Goal: Information Seeking & Learning: Learn about a topic

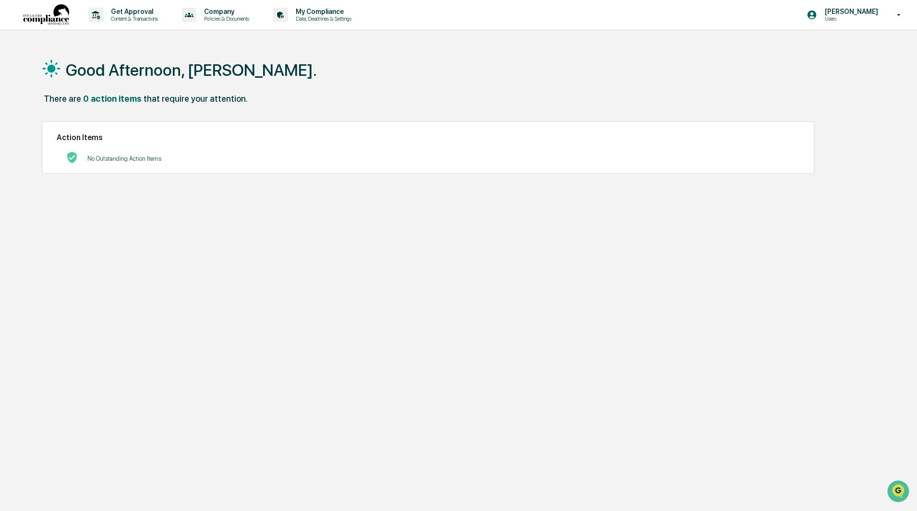
click at [550, 89] on div "Good Afternoon, [PERSON_NAME]." at bounding box center [454, 70] width 825 height 48
click at [272, 70] on div "Good Afternoon, [PERSON_NAME]." at bounding box center [454, 70] width 825 height 48
click at [208, 46] on div "Good Afternoon, [PERSON_NAME]." at bounding box center [454, 70] width 825 height 48
click at [336, 13] on p "My Compliance" at bounding box center [322, 12] width 68 height 8
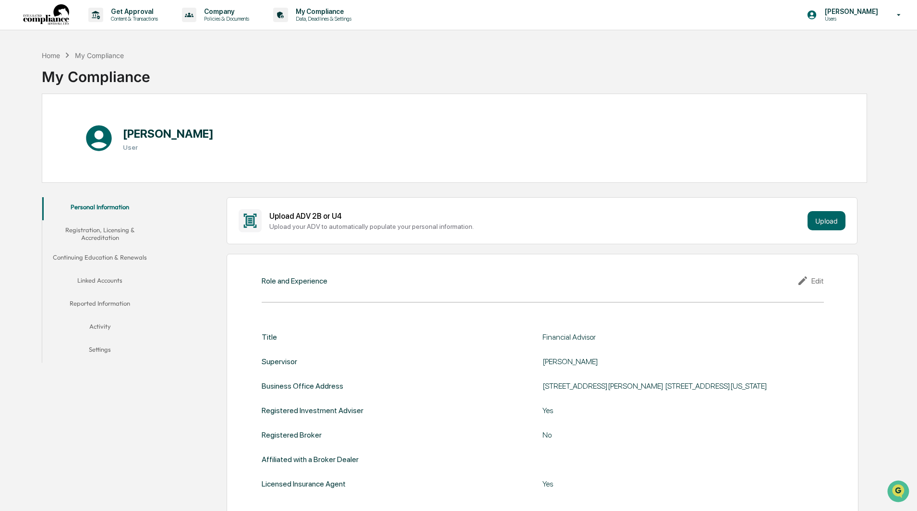
click at [107, 231] on button "Registration, Licensing & Accreditation" at bounding box center [99, 233] width 115 height 27
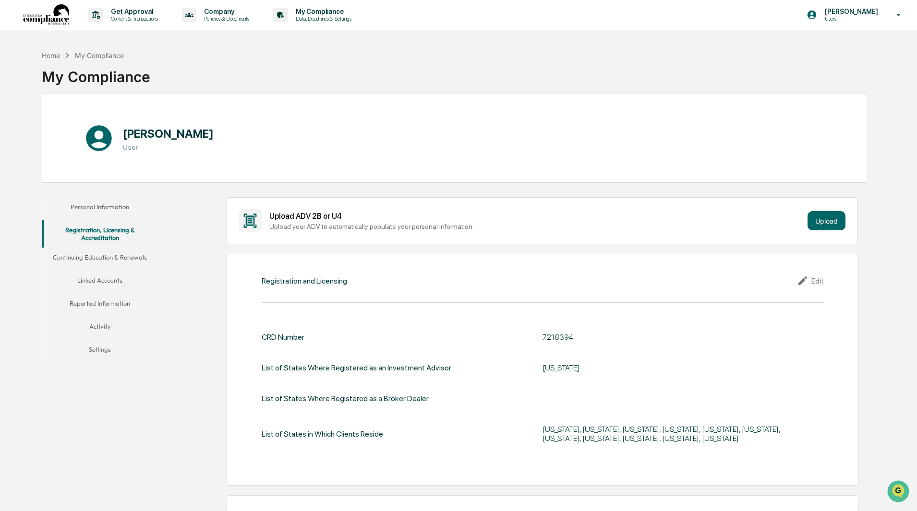
click at [107, 258] on button "Continuing Education & Renewals" at bounding box center [99, 259] width 115 height 23
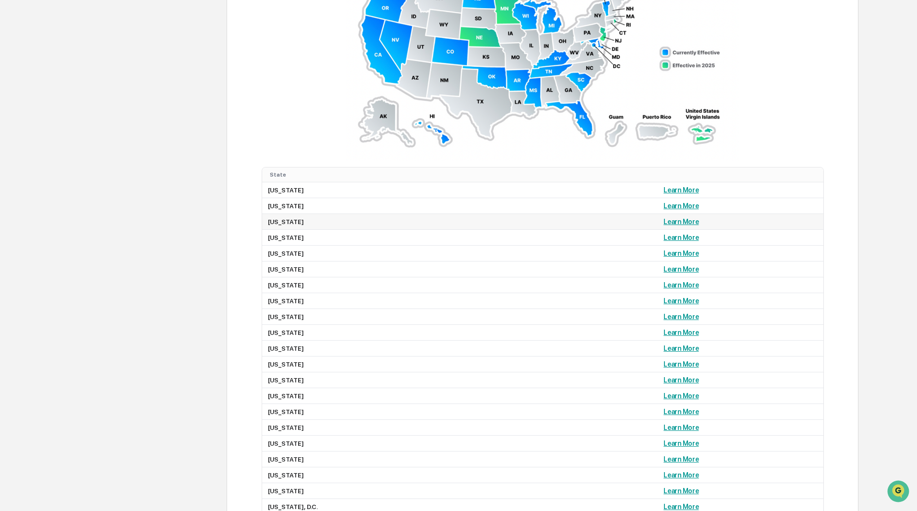
scroll to position [863, 0]
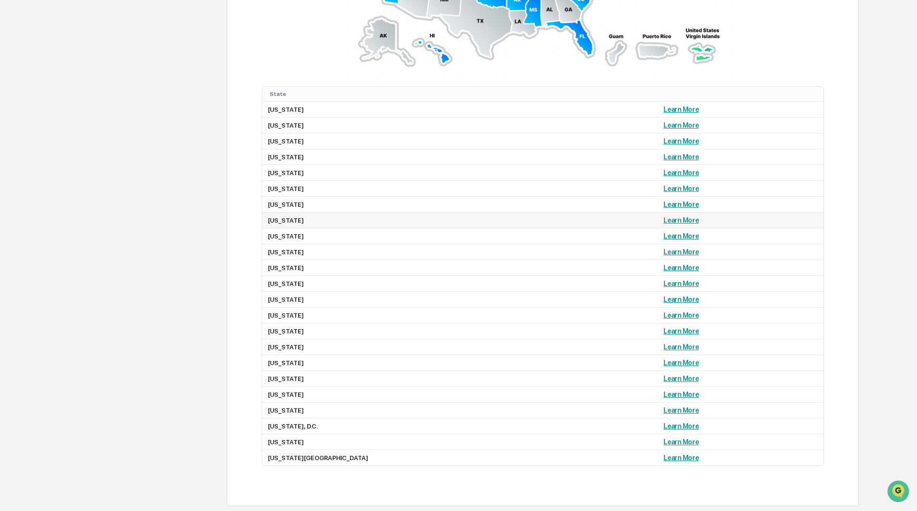
click at [664, 220] on link "Learn More" at bounding box center [681, 221] width 35 height 8
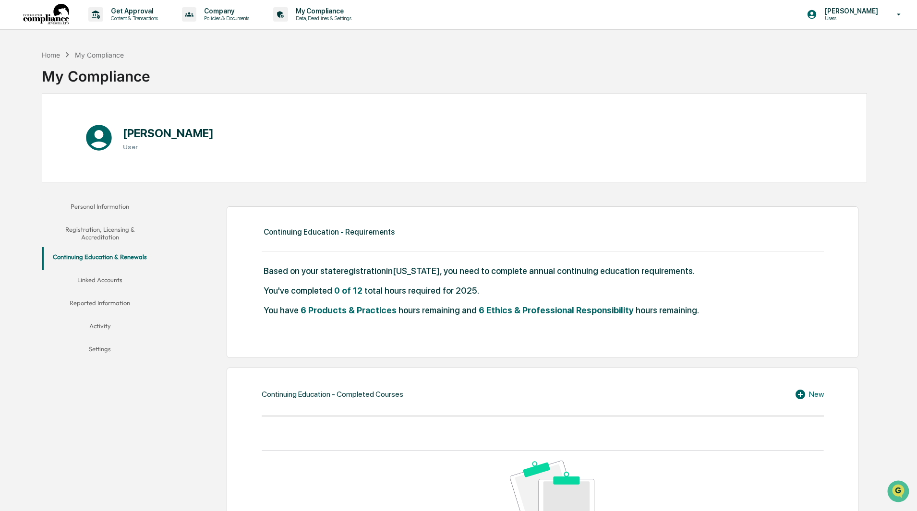
scroll to position [0, 0]
